Goal: Task Accomplishment & Management: Manage account settings

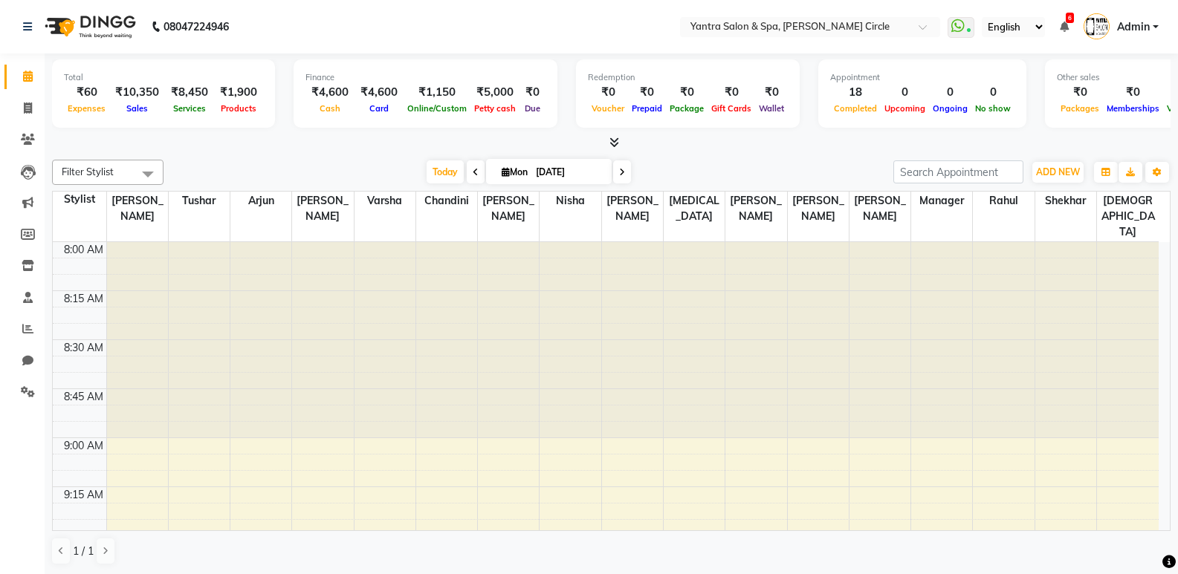
click at [643, 412] on div at bounding box center [632, 340] width 61 height 196
click at [451, 166] on span "Today" at bounding box center [444, 171] width 37 height 23
type input "02-09-2025"
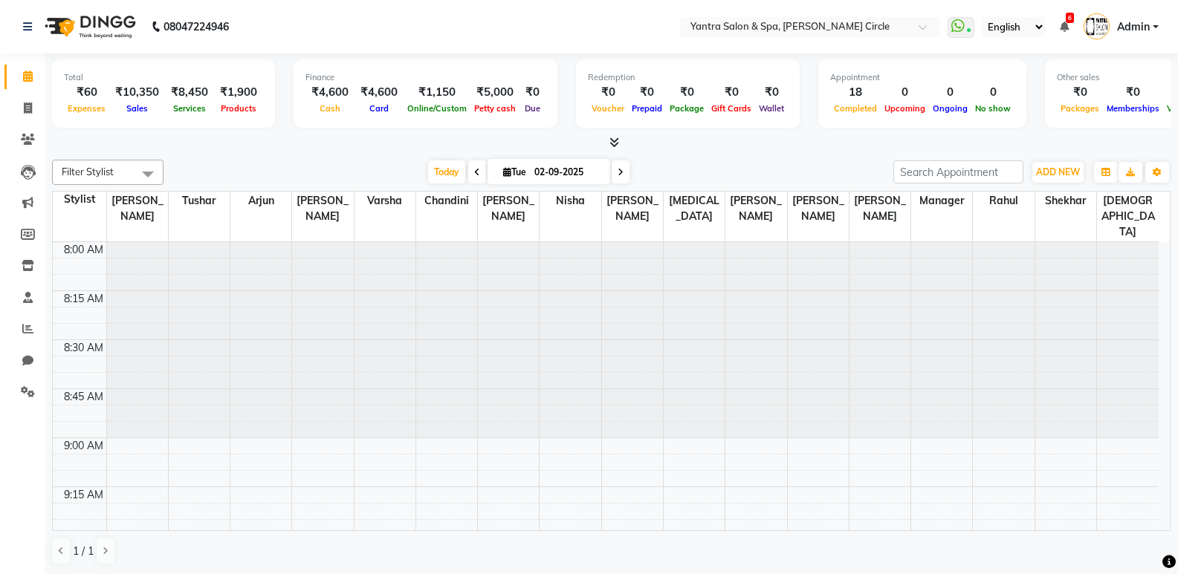
scroll to position [1, 0]
click at [1159, 163] on button "Toggle Dropdown" at bounding box center [1157, 171] width 24 height 21
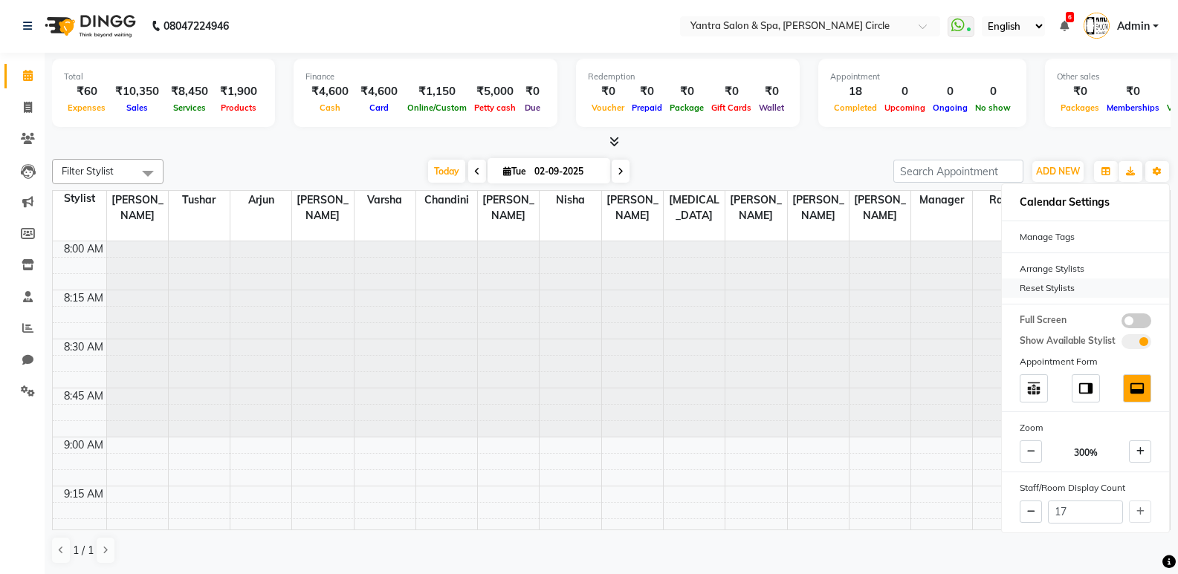
click at [1071, 291] on div "Reset Stylists" at bounding box center [1084, 288] width 167 height 19
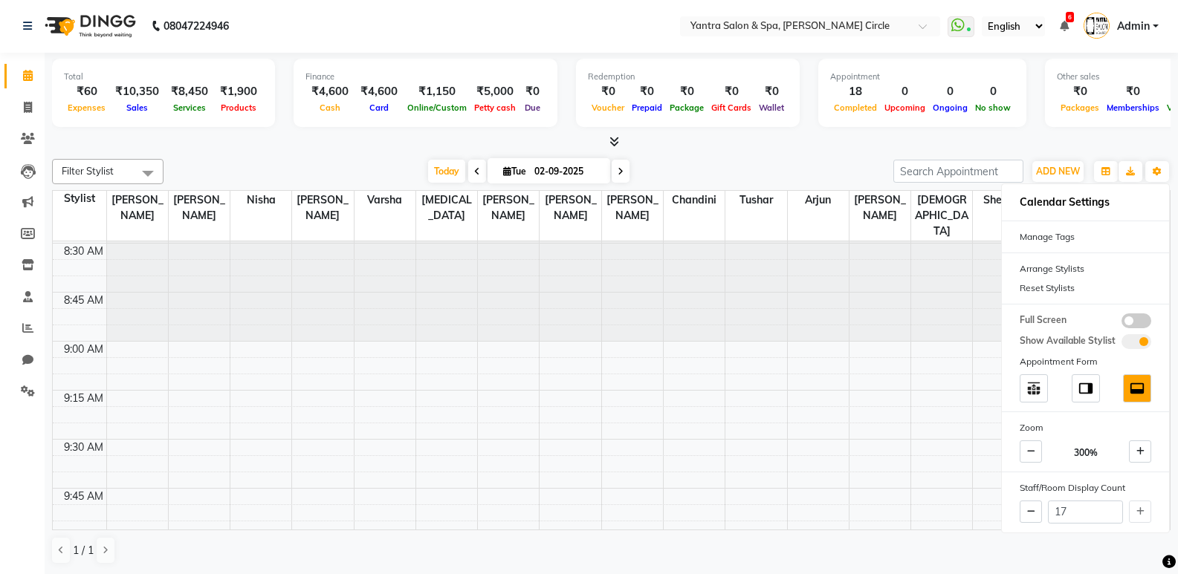
scroll to position [223, 0]
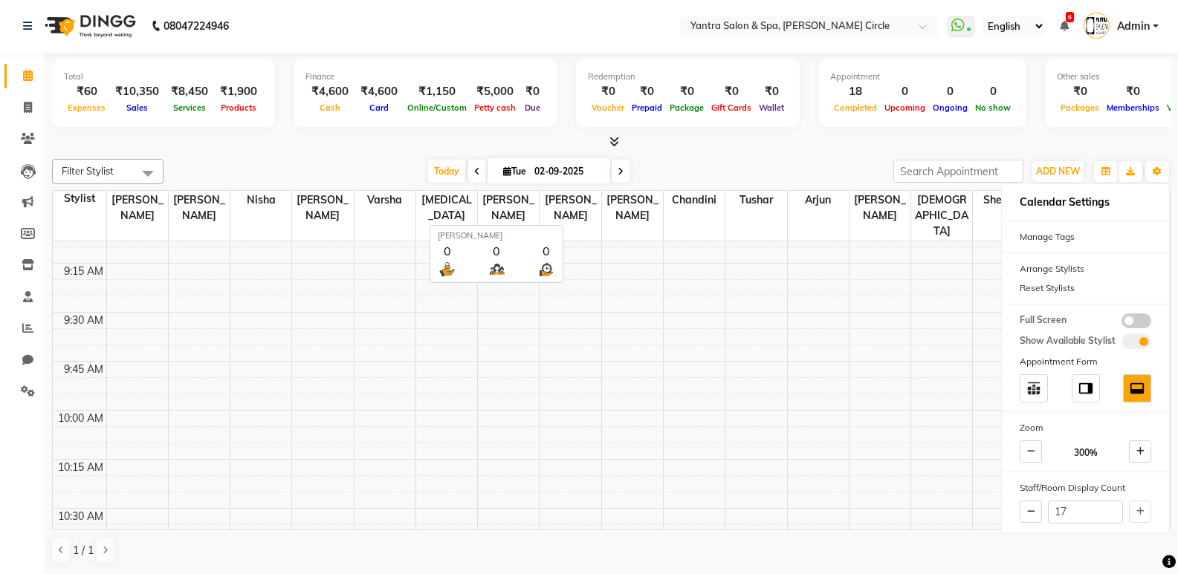
click at [568, 205] on span "[PERSON_NAME]" at bounding box center [569, 208] width 61 height 34
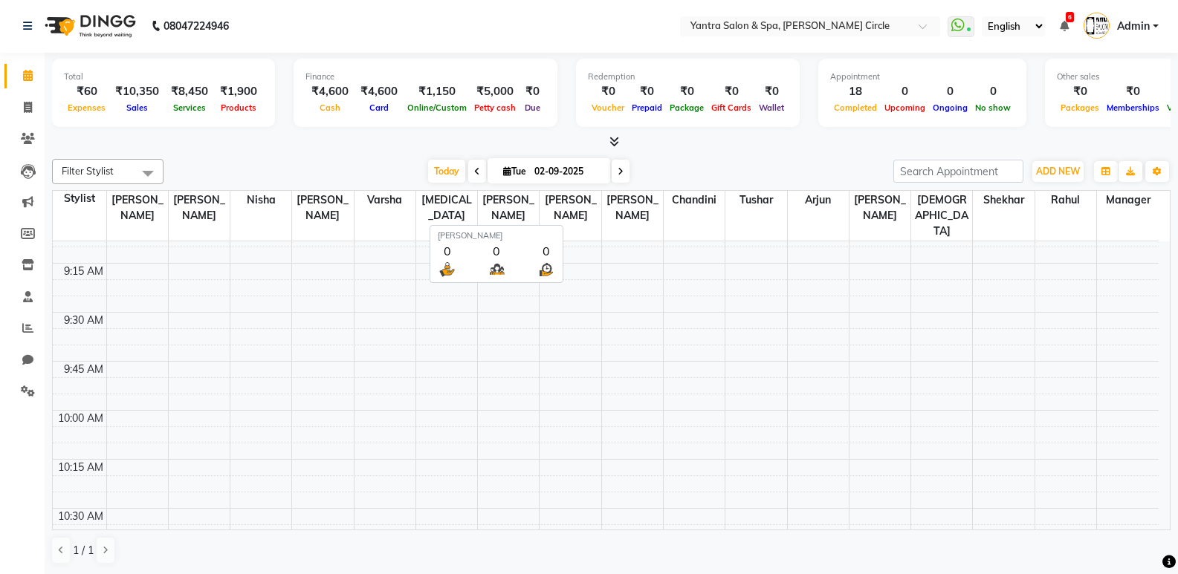
click at [569, 207] on span "[PERSON_NAME]" at bounding box center [569, 208] width 61 height 34
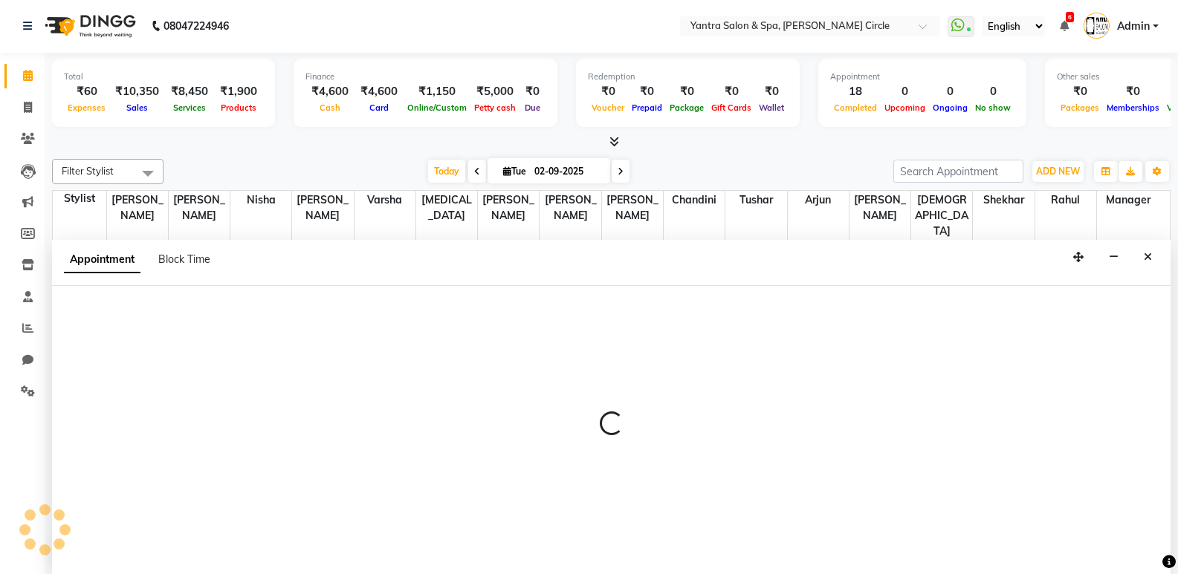
select select "7538"
select select "tentative"
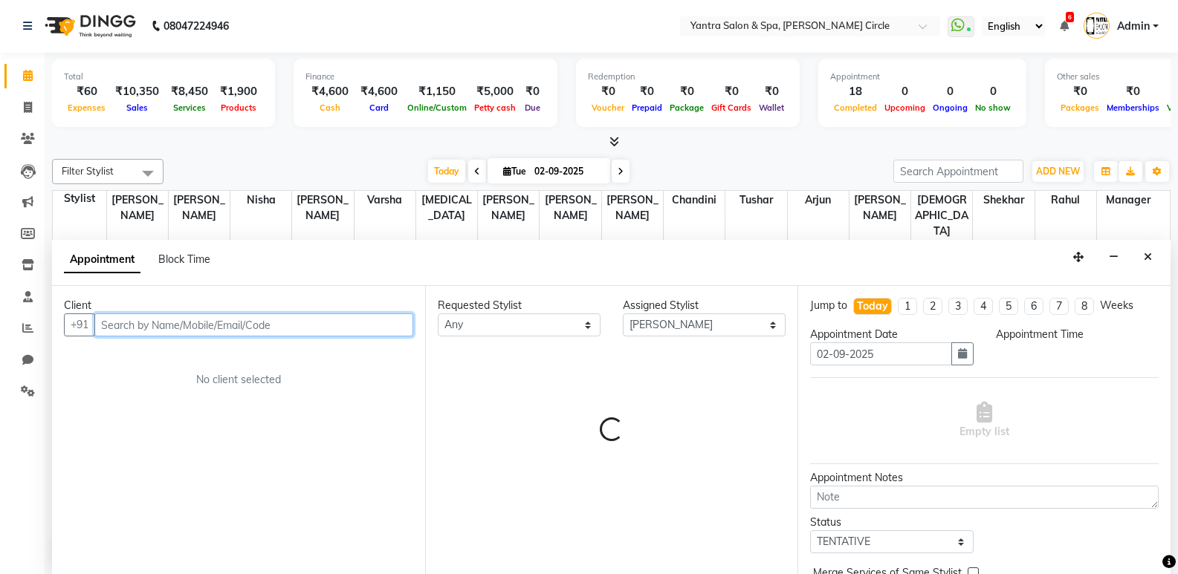
select select "600"
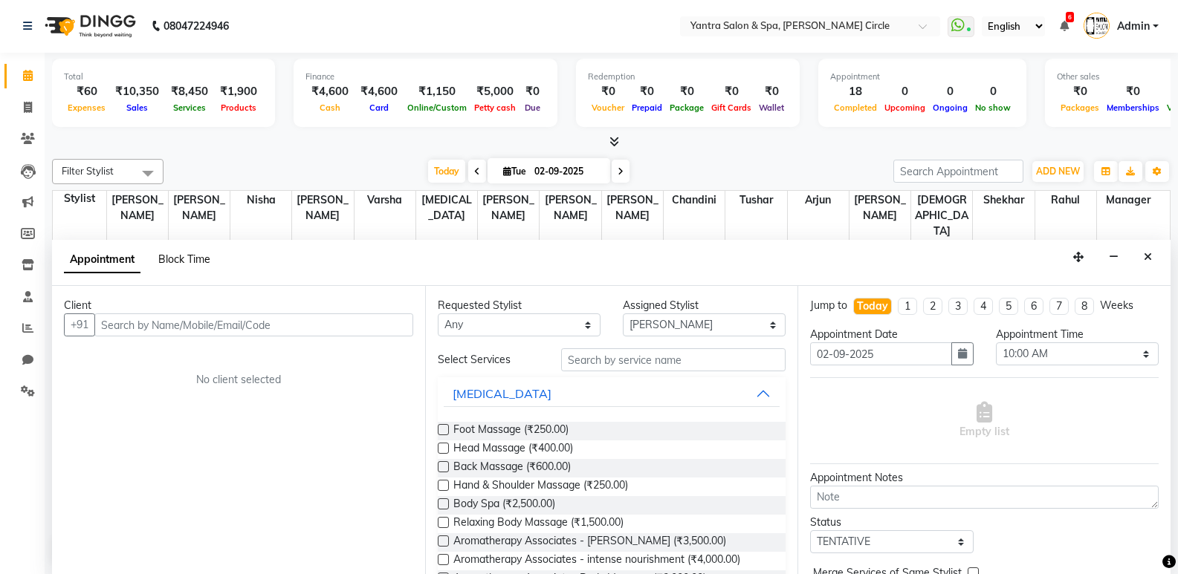
click at [171, 257] on span "Block Time" at bounding box center [184, 259] width 52 height 13
select select "7538"
select select "600"
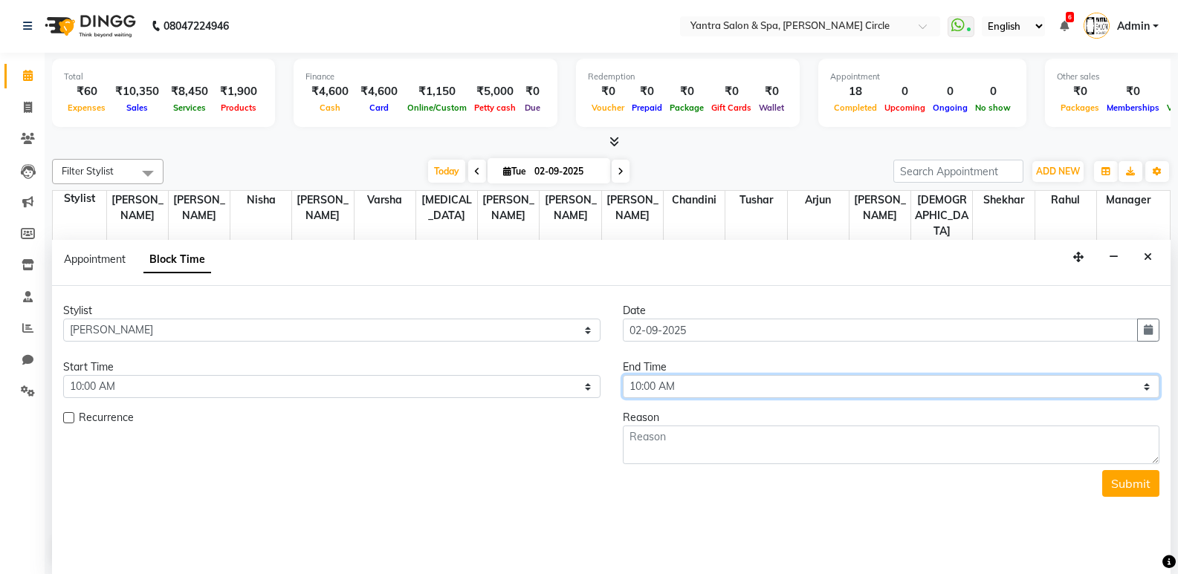
click at [727, 386] on select "Select 09:00 AM 09:15 AM 09:30 AM 09:45 AM 10:00 AM 10:15 AM 10:30 AM 10:45 AM …" at bounding box center [891, 386] width 537 height 23
select select "1140"
click at [623, 375] on select "Select 09:00 AM 09:15 AM 09:30 AM 09:45 AM 10:00 AM 10:15 AM 10:30 AM 10:45 AM …" at bounding box center [891, 386] width 537 height 23
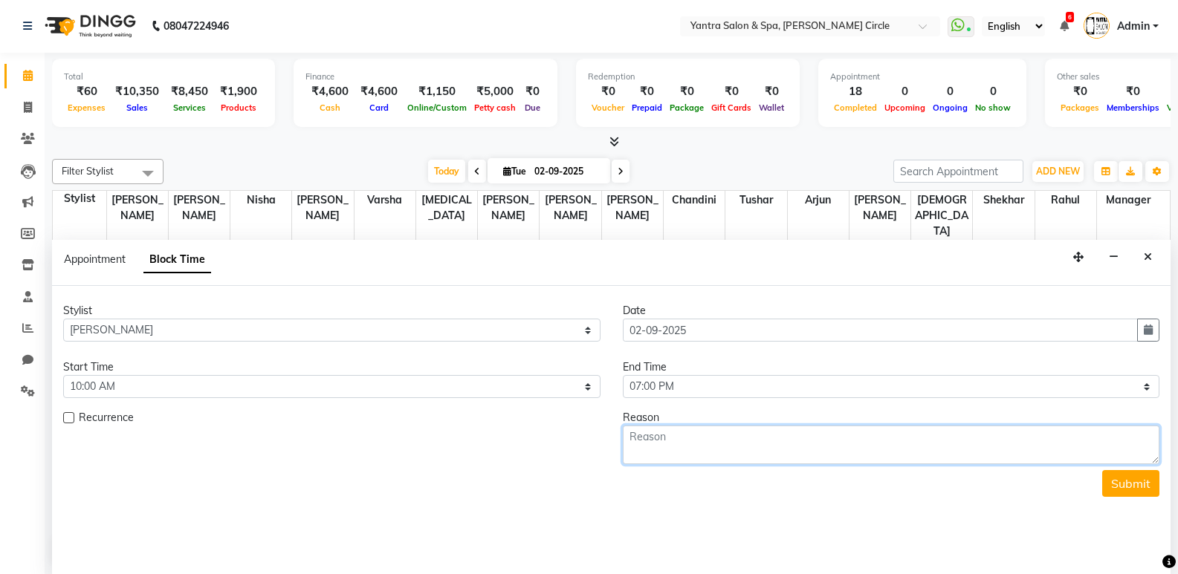
click at [696, 445] on textarea at bounding box center [891, 445] width 537 height 39
type textarea "leave"
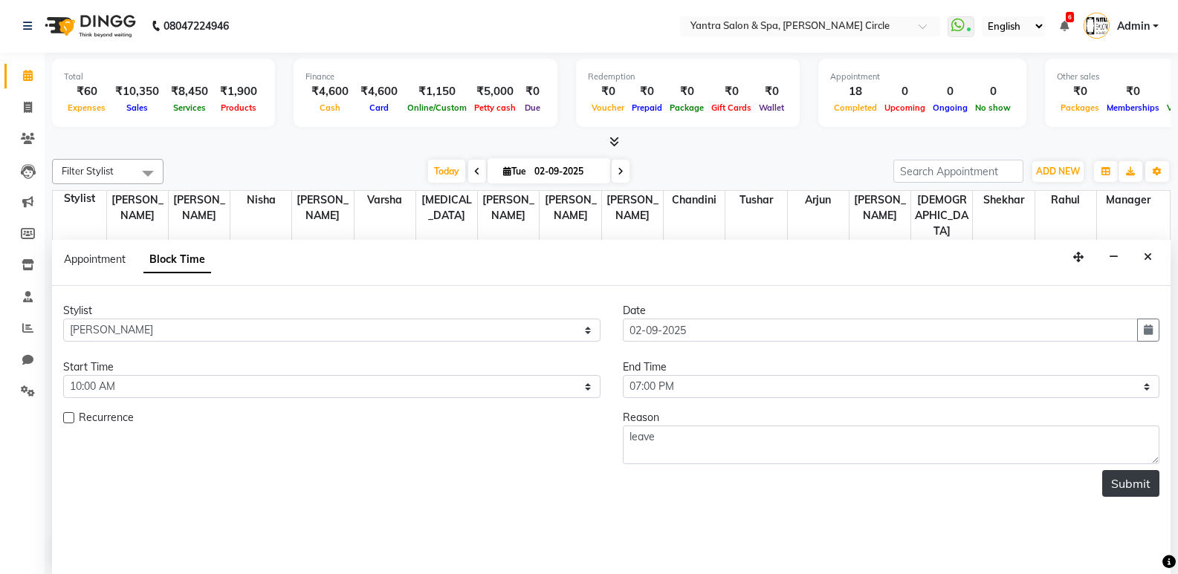
click at [1120, 481] on button "Submit" at bounding box center [1130, 483] width 57 height 27
